Goal: Task Accomplishment & Management: Use online tool/utility

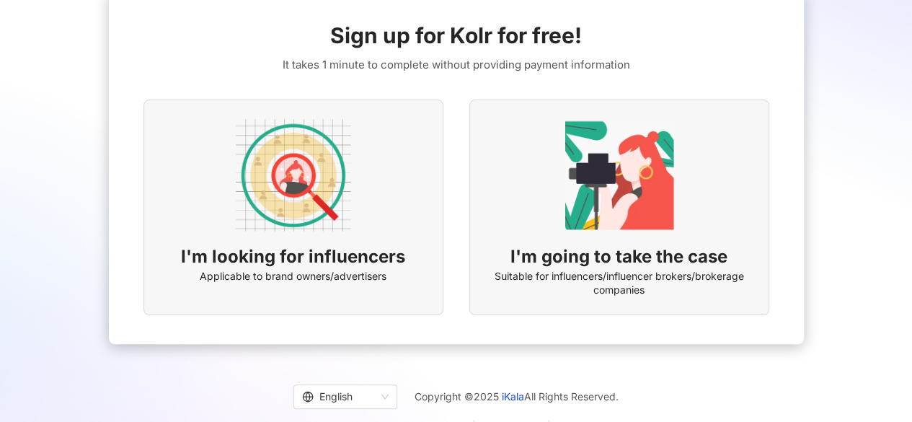
scroll to position [101, 0]
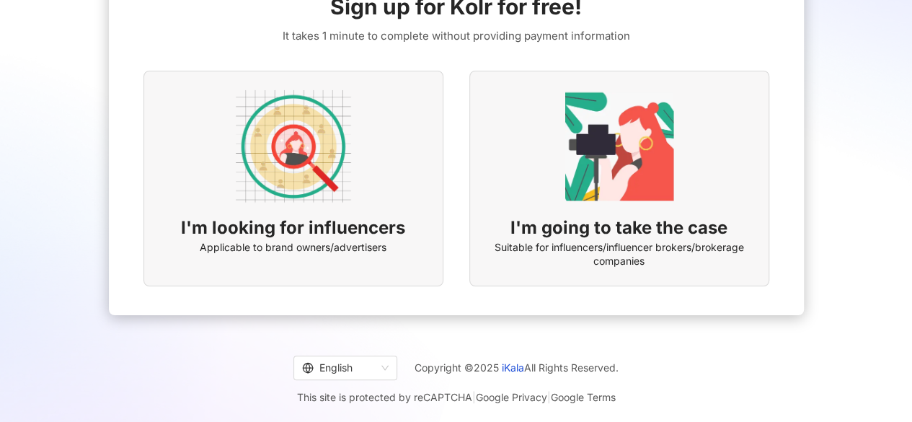
click at [288, 170] on img at bounding box center [293, 146] width 115 height 115
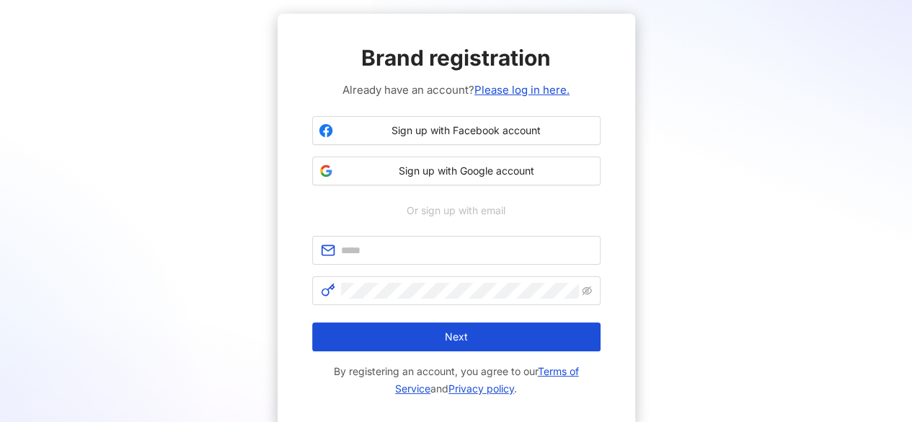
scroll to position [72, 0]
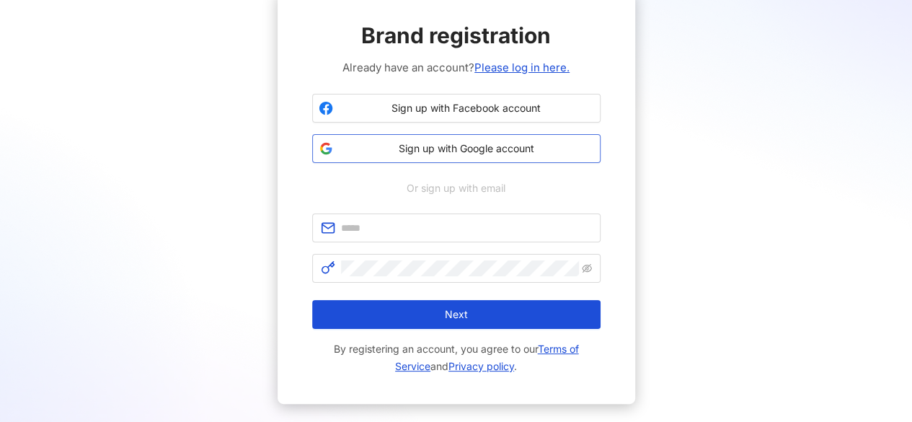
click at [475, 142] on span "Sign up with Google account" at bounding box center [466, 148] width 255 height 14
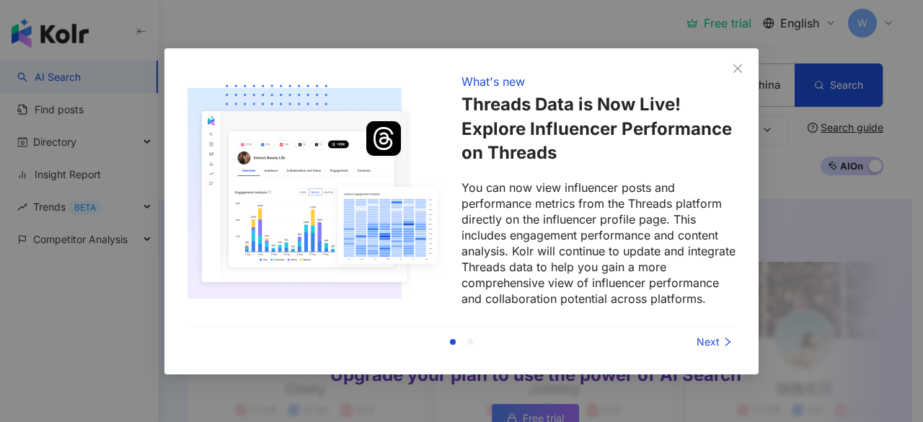
click at [707, 334] on div "Next" at bounding box center [681, 342] width 108 height 16
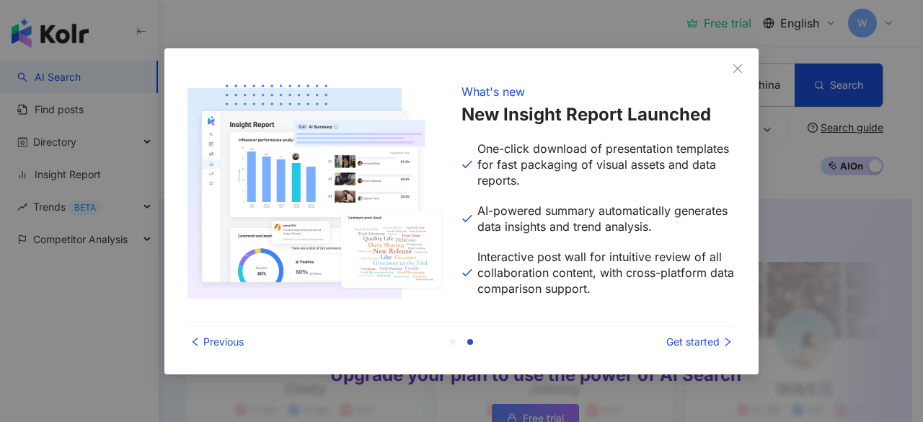
click at [710, 340] on div "Get started" at bounding box center [681, 342] width 108 height 16
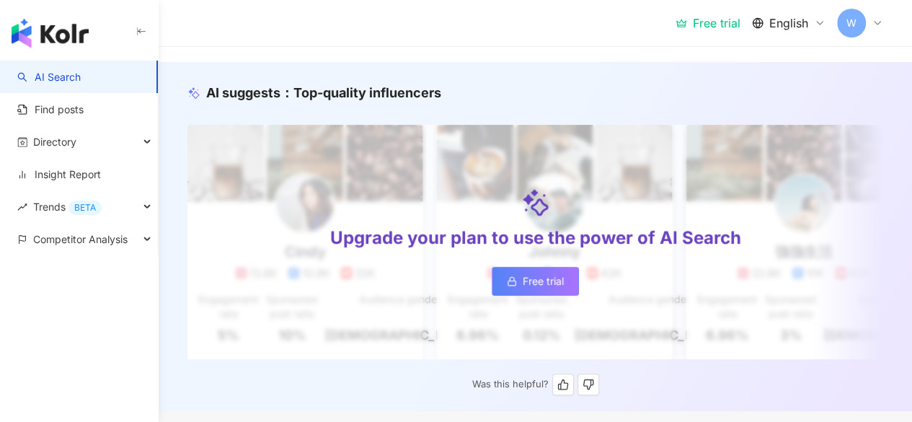
scroll to position [144, 0]
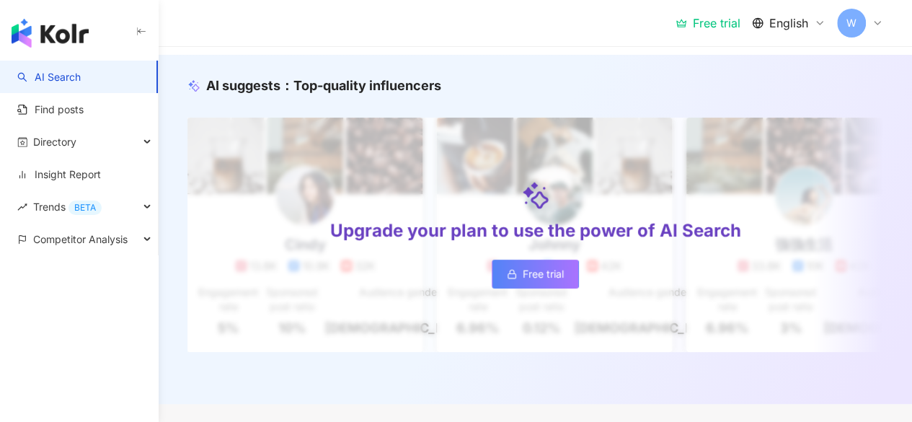
scroll to position [72, 0]
